Goal: Task Accomplishment & Management: Complete application form

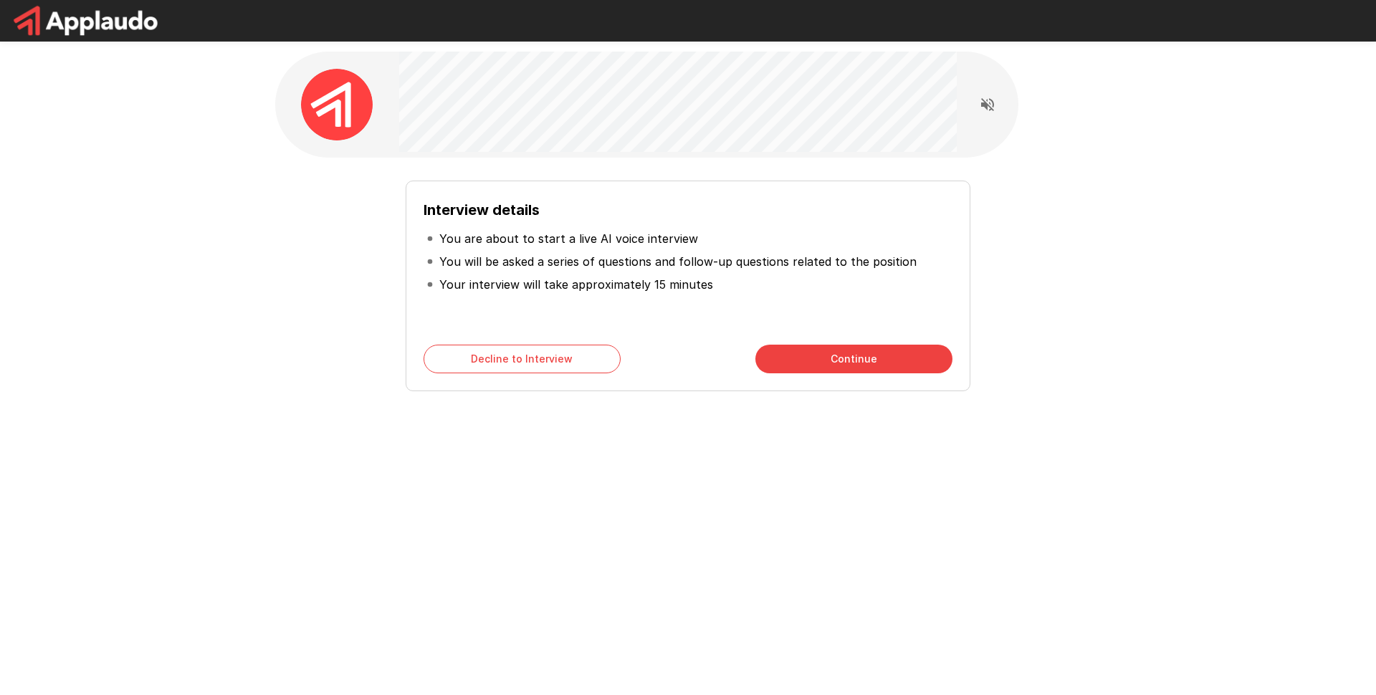
click at [877, 365] on button "Continue" at bounding box center [854, 359] width 197 height 29
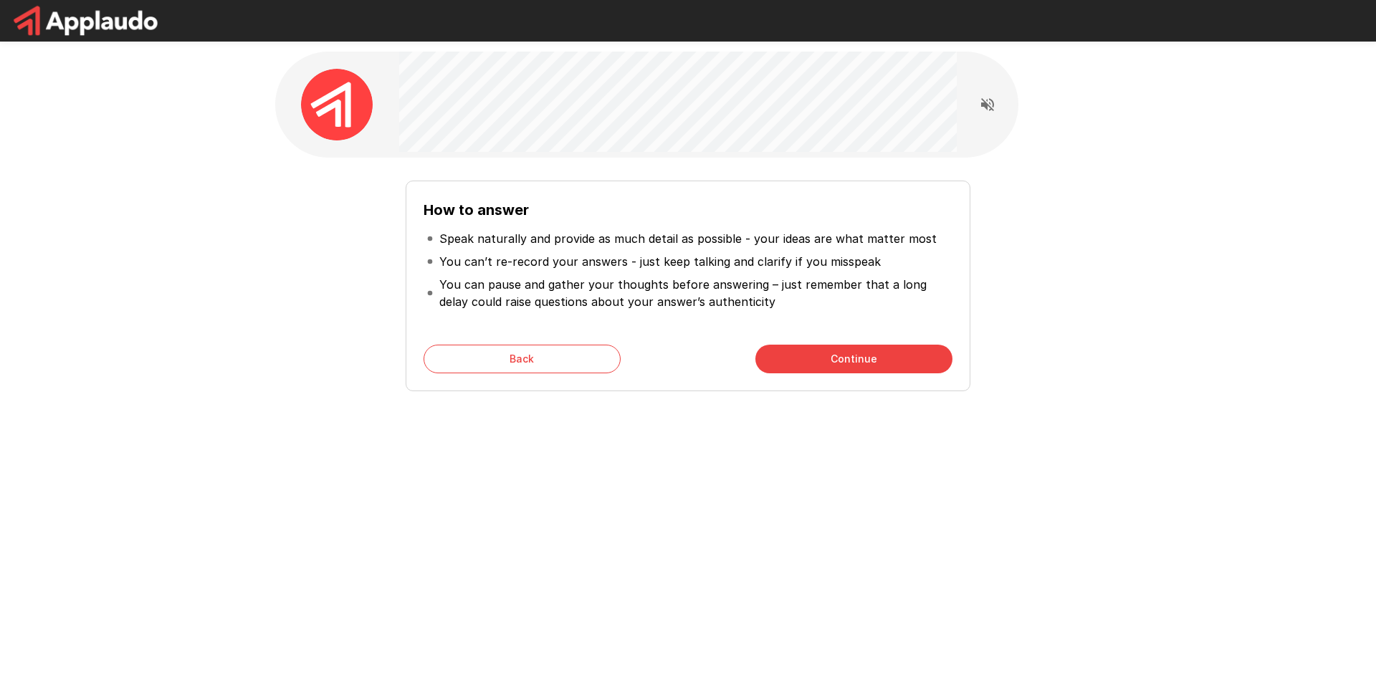
click at [818, 367] on button "Continue" at bounding box center [854, 359] width 197 height 29
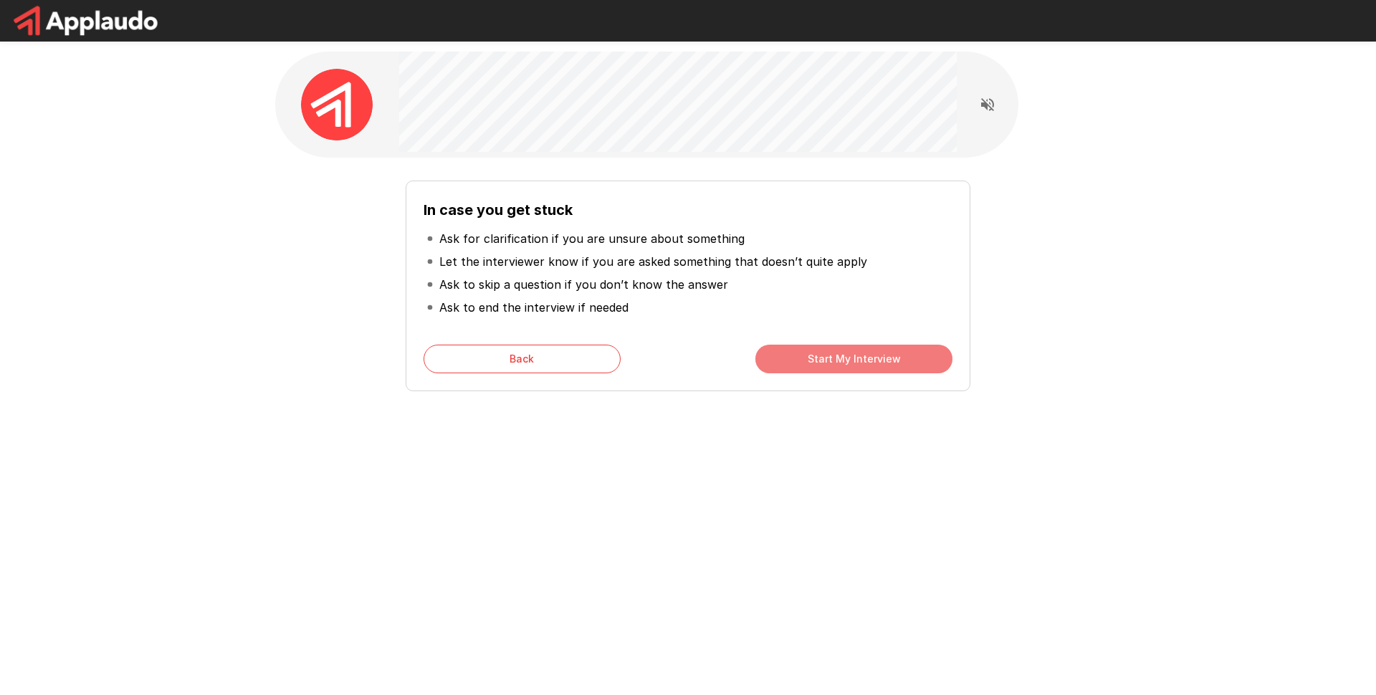
click at [817, 364] on button "Start My Interview" at bounding box center [854, 359] width 197 height 29
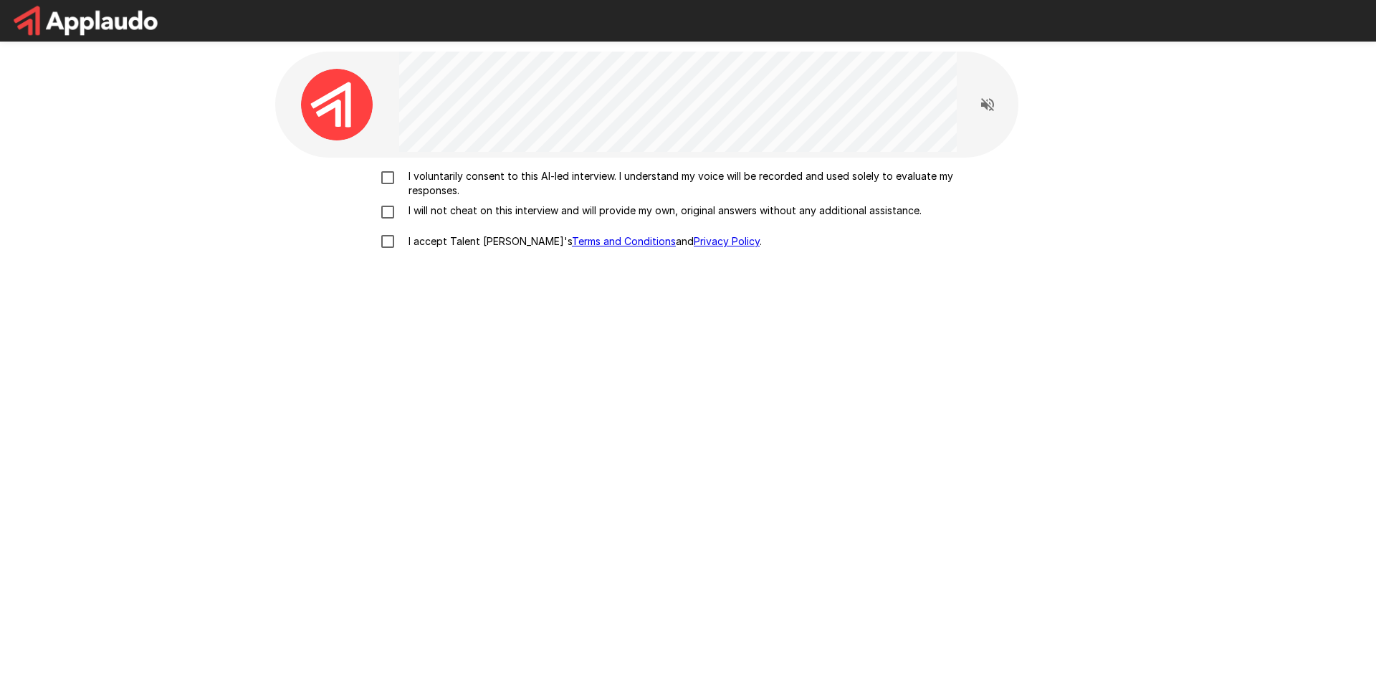
click at [991, 105] on icon "Read questions aloud" at bounding box center [987, 104] width 17 height 17
click at [478, 179] on p "I voluntarily consent to this AI-led interview. I understand my voice will be r…" at bounding box center [703, 183] width 601 height 29
click at [458, 206] on p "I will not cheat on this interview and will provide my own, original answers wi…" at bounding box center [662, 211] width 519 height 14
click at [432, 233] on label "I accept Talent Llama's Terms and Conditions and Privacy Policy ." at bounding box center [688, 242] width 631 height 30
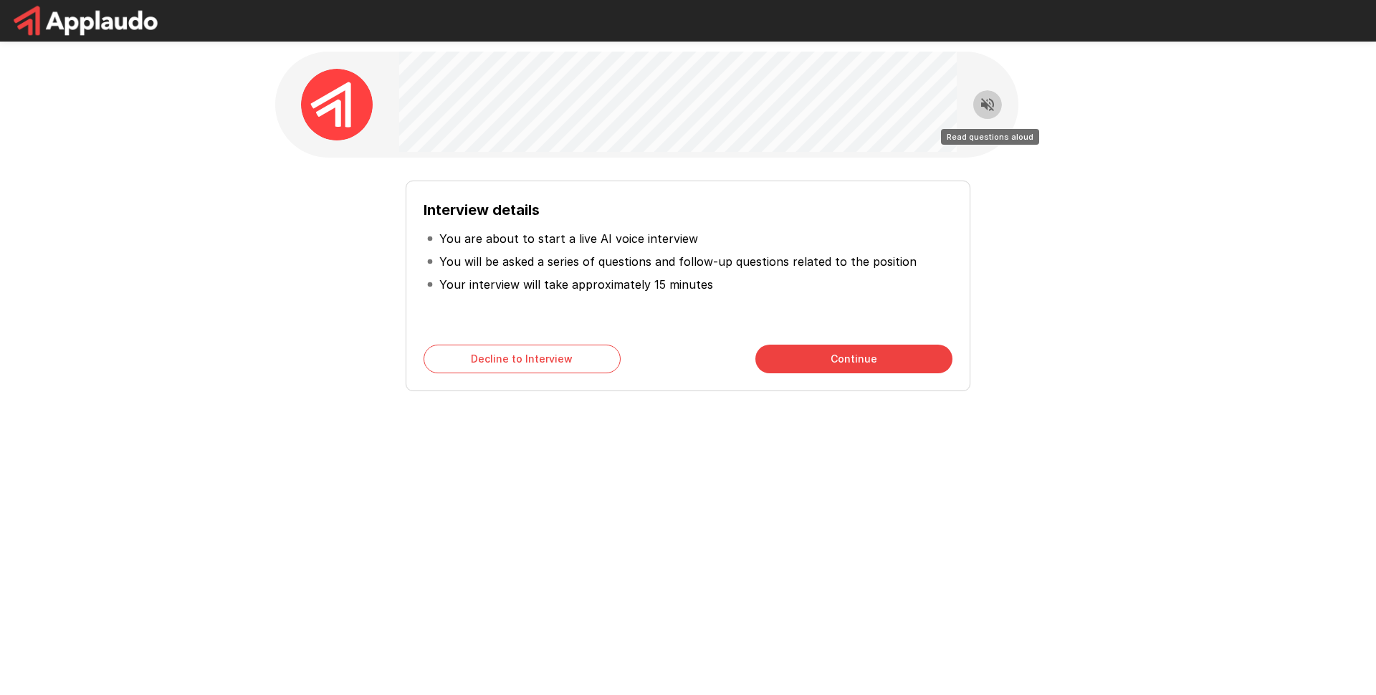
click at [986, 103] on icon "Read questions aloud" at bounding box center [987, 104] width 13 height 13
